Goal: Task Accomplishment & Management: Manage account settings

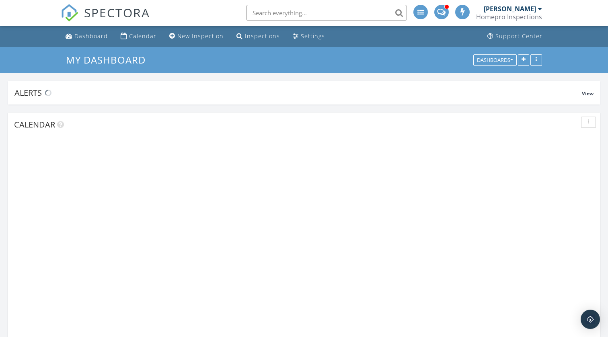
scroll to position [732, 608]
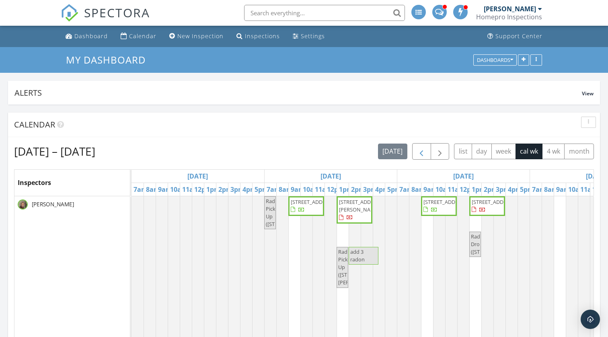
click at [420, 154] on span "button" at bounding box center [422, 152] width 10 height 10
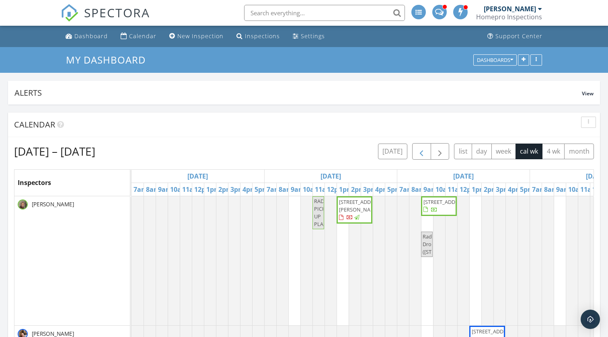
click at [420, 154] on span "button" at bounding box center [422, 152] width 10 height 10
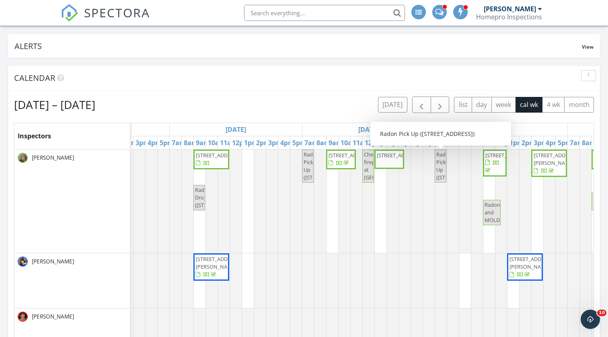
scroll to position [47, 0]
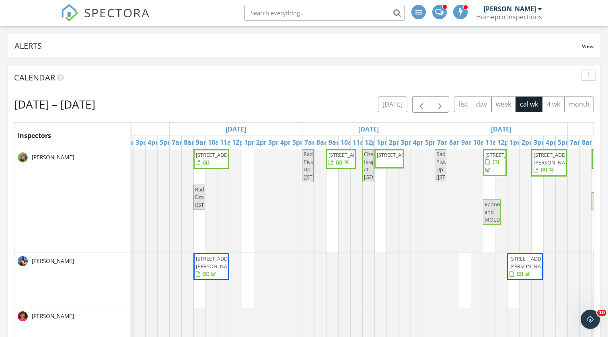
click at [504, 12] on div "[PERSON_NAME]" at bounding box center [510, 9] width 52 height 8
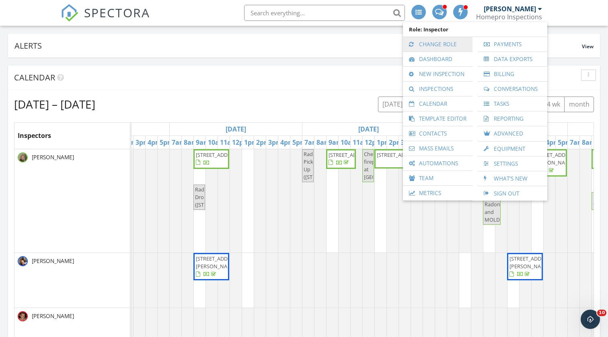
click at [445, 45] on link "Change Role" at bounding box center [438, 44] width 62 height 14
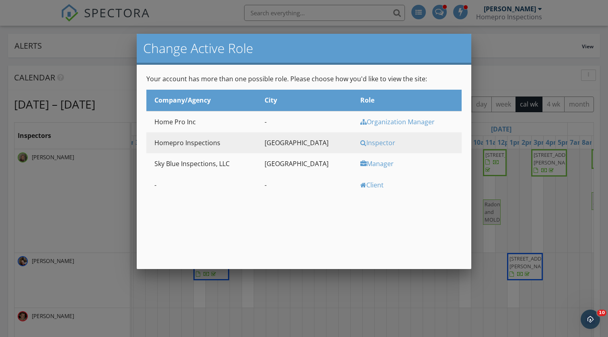
click at [365, 144] on div "Inspector" at bounding box center [409, 142] width 99 height 9
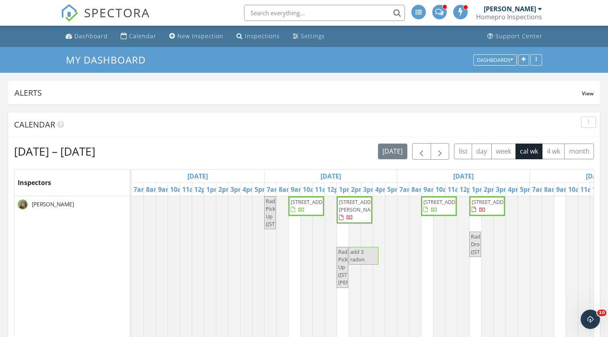
click at [519, 11] on div "[PERSON_NAME]" at bounding box center [510, 9] width 52 height 8
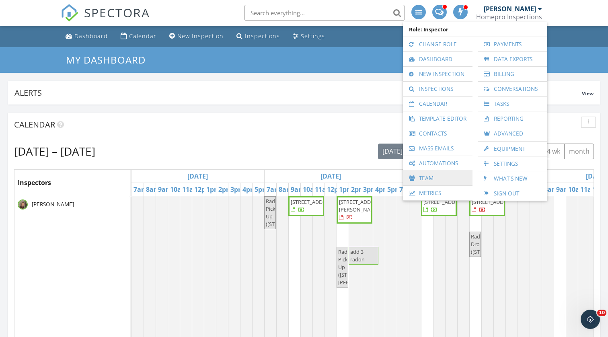
click at [427, 177] on link "Team" at bounding box center [438, 178] width 62 height 14
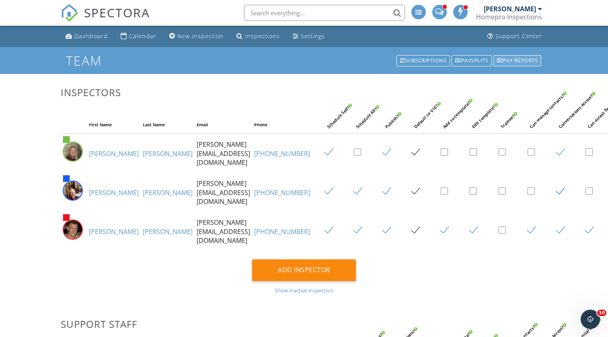
click at [517, 61] on div "Pay reports" at bounding box center [517, 60] width 48 height 11
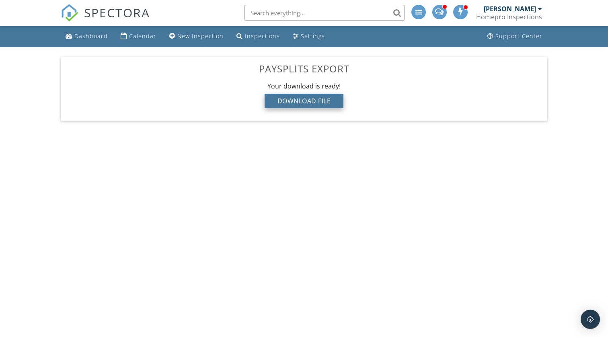
click at [310, 101] on div "Download File" at bounding box center [304, 101] width 79 height 14
